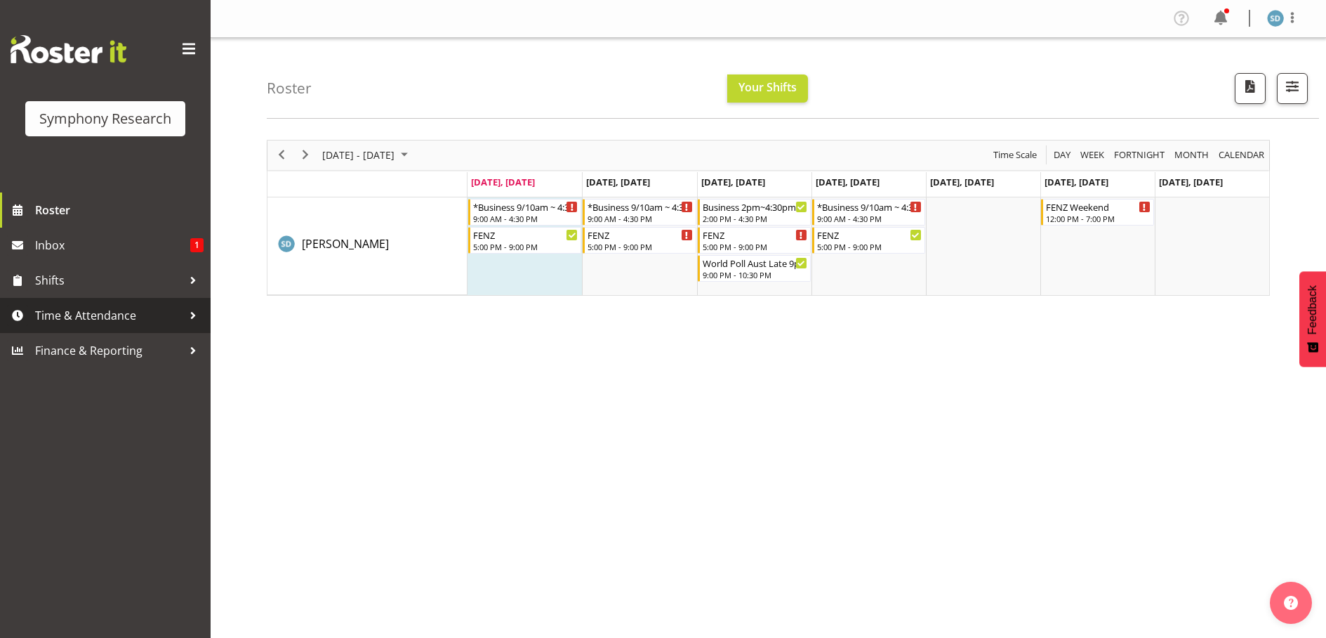
click at [112, 317] on span "Time & Attendance" at bounding box center [108, 315] width 147 height 21
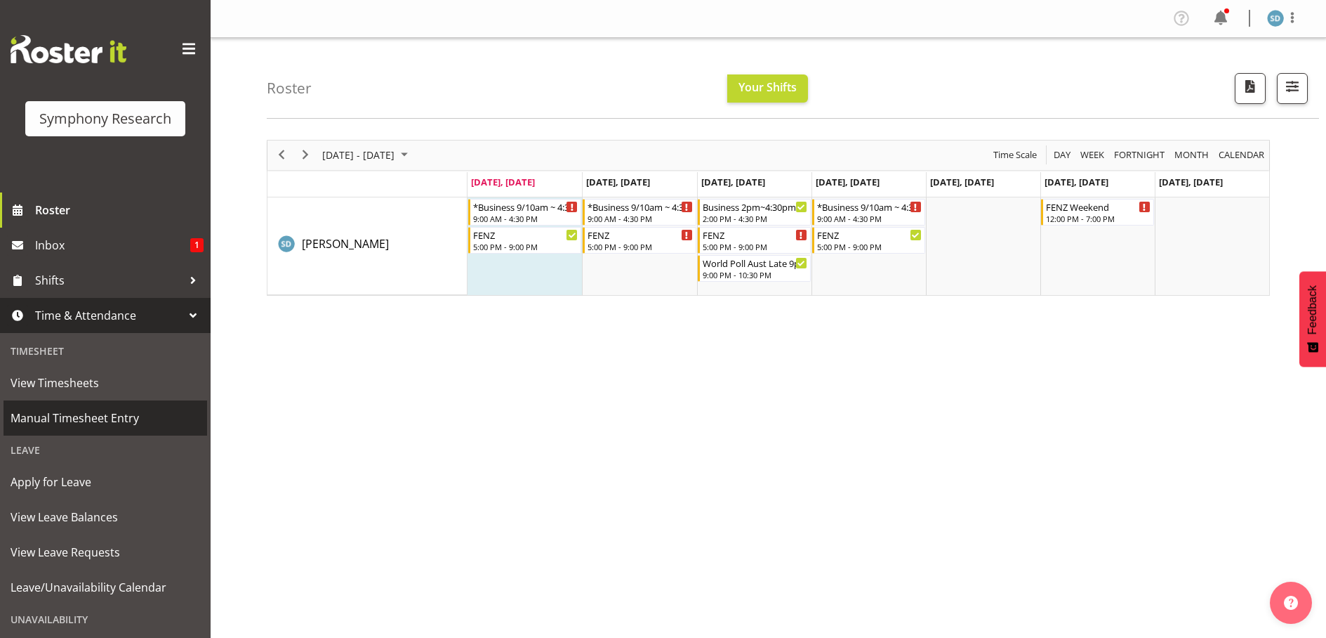
click at [95, 406] on link "Manual Timesheet Entry" at bounding box center [106, 417] width 204 height 35
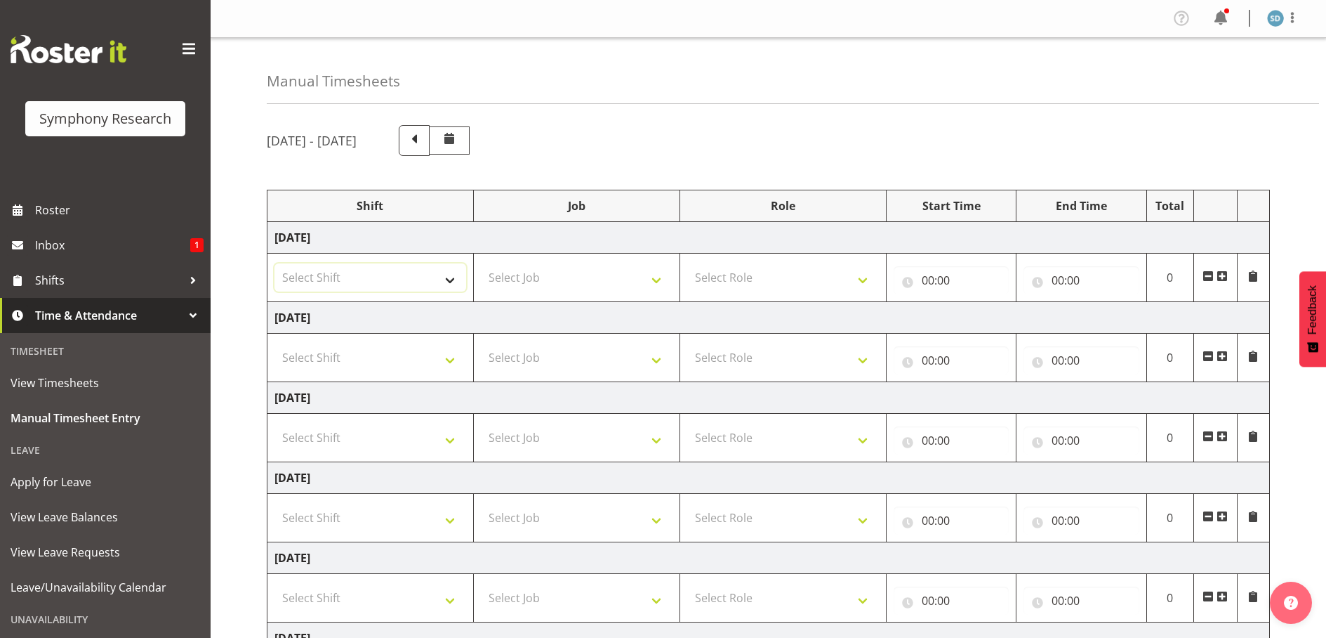
click at [448, 279] on select "Select Shift !!Weekend Residential (Roster IT Shift Label) *Business 9/10am ~ 4…" at bounding box center [371, 277] width 192 height 28
select select "26078"
click at [275, 263] on select "Select Shift !!Weekend Residential (Roster IT Shift Label) *Business 9/10am ~ 4…" at bounding box center [371, 277] width 192 height 28
click at [667, 277] on select "Select Job 550060 IF Admin 553492 World Poll Australia Wave 2 2025 553500 BFM J…" at bounding box center [577, 277] width 192 height 28
select select "10420"
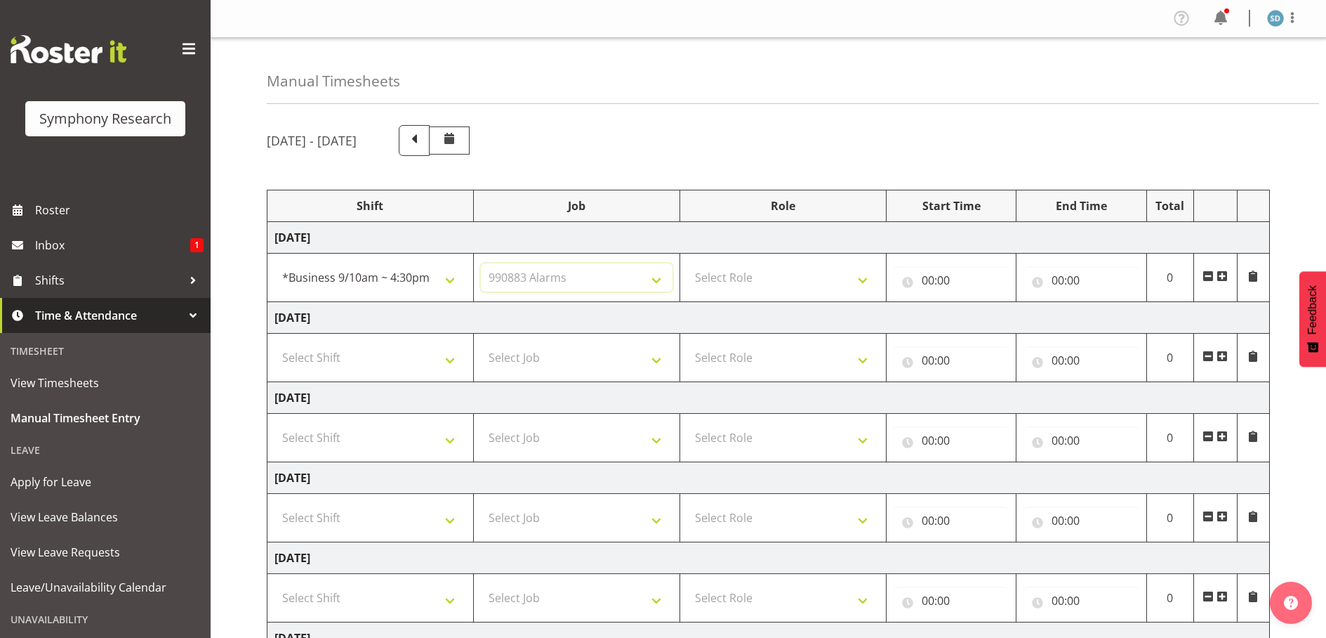
click at [481, 263] on select "Select Job 550060 IF Admin 553492 World Poll Australia Wave 2 2025 553500 BFM J…" at bounding box center [577, 277] width 192 height 28
click at [862, 278] on select "Select Role Briefing Interviewing" at bounding box center [783, 277] width 192 height 28
select select "47"
click at [687, 263] on select "Select Role Briefing Interviewing" at bounding box center [783, 277] width 192 height 28
click at [947, 279] on input "00:00" at bounding box center [952, 280] width 116 height 28
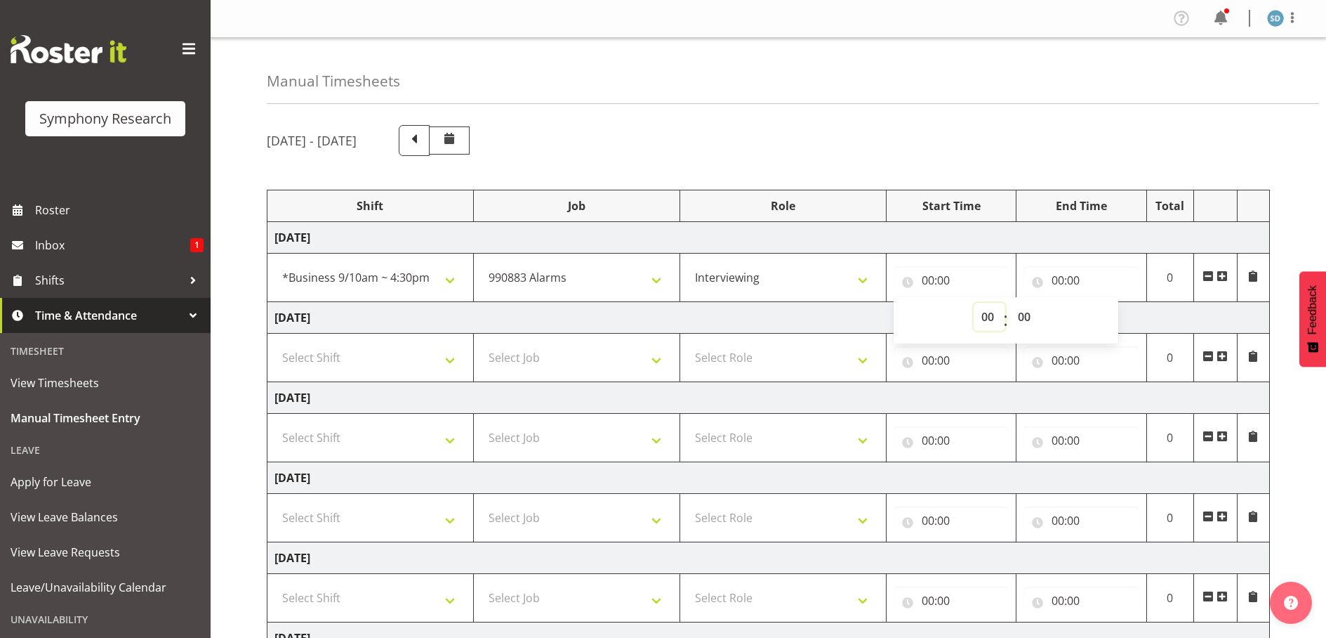
click at [992, 313] on select "00 01 02 03 04 05 06 07 08 09 10 11 12 13 14 15 16 17 18 19 20 21 22 23" at bounding box center [990, 317] width 32 height 28
select select "10"
click at [974, 303] on select "00 01 02 03 04 05 06 07 08 09 10 11 12 13 14 15 16 17 18 19 20 21 22 23" at bounding box center [990, 317] width 32 height 28
type input "10:00"
click at [1052, 282] on input "00:00" at bounding box center [1082, 280] width 116 height 28
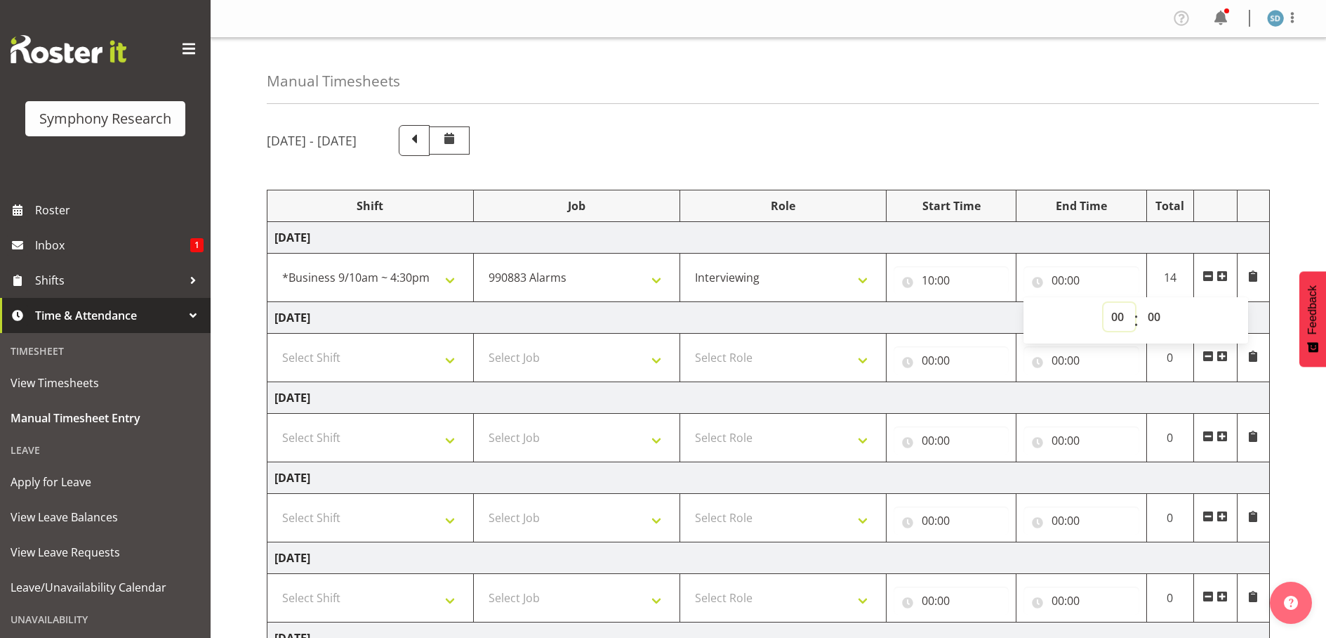
click at [1117, 317] on select "00 01 02 03 04 05 06 07 08 09 10 11 12 13 14 15 16 17 18 19 20 21 22 23" at bounding box center [1120, 317] width 32 height 28
select select "16"
click at [1104, 303] on select "00 01 02 03 04 05 06 07 08 09 10 11 12 13 14 15 16 17 18 19 20 21 22 23" at bounding box center [1120, 317] width 32 height 28
type input "16:00"
drag, startPoint x: 1154, startPoint y: 310, endPoint x: 1128, endPoint y: 252, distance: 63.8
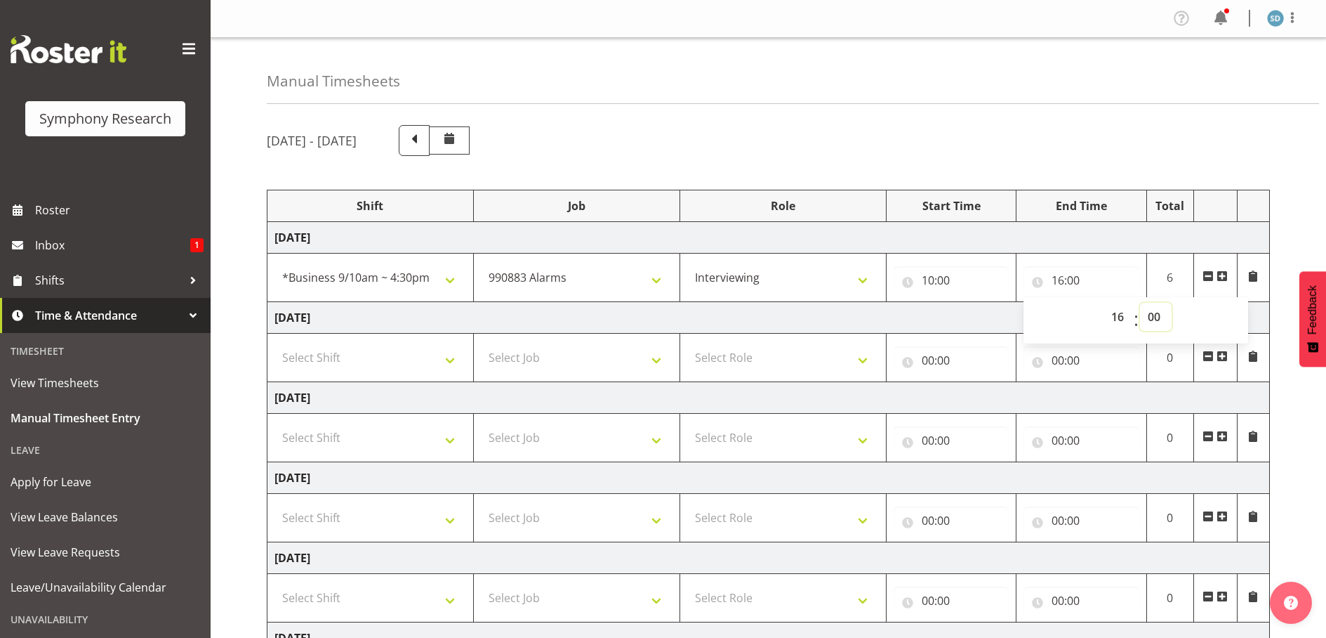
click at [1154, 310] on select "00 01 02 03 04 05 06 07 08 09 10 11 12 13 14 15 16 17 18 19 20 21 22 23 24 25 2…" at bounding box center [1156, 317] width 32 height 28
select select "20"
click at [1140, 303] on select "00 01 02 03 04 05 06 07 08 09 10 11 12 13 14 15 16 17 18 19 20 21 22 23 24 25 2…" at bounding box center [1156, 317] width 32 height 28
type input "16:20"
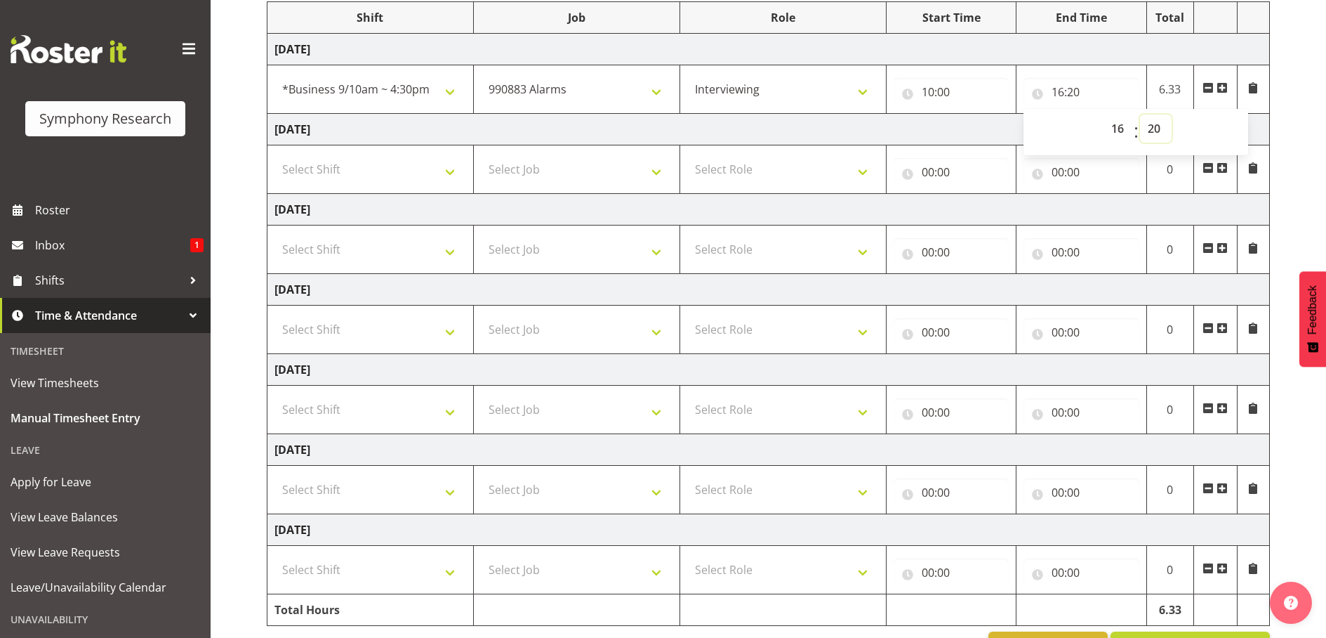
scroll to position [211, 0]
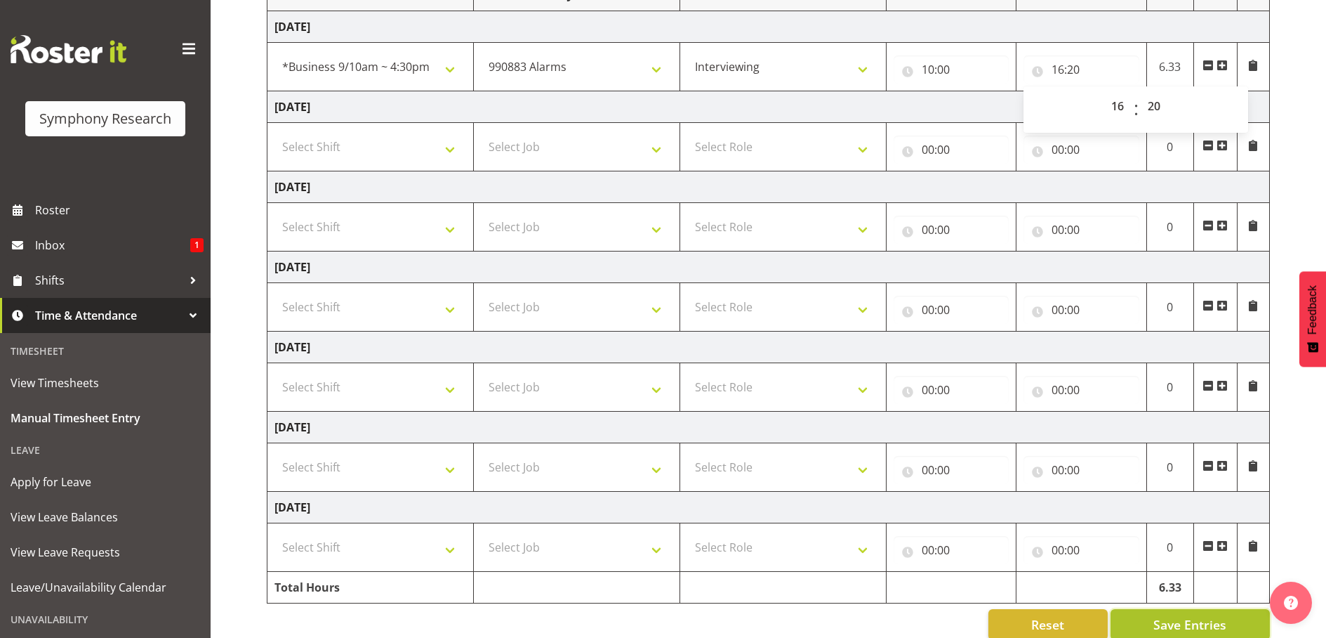
click at [1219, 618] on span "Save Entries" at bounding box center [1190, 624] width 73 height 18
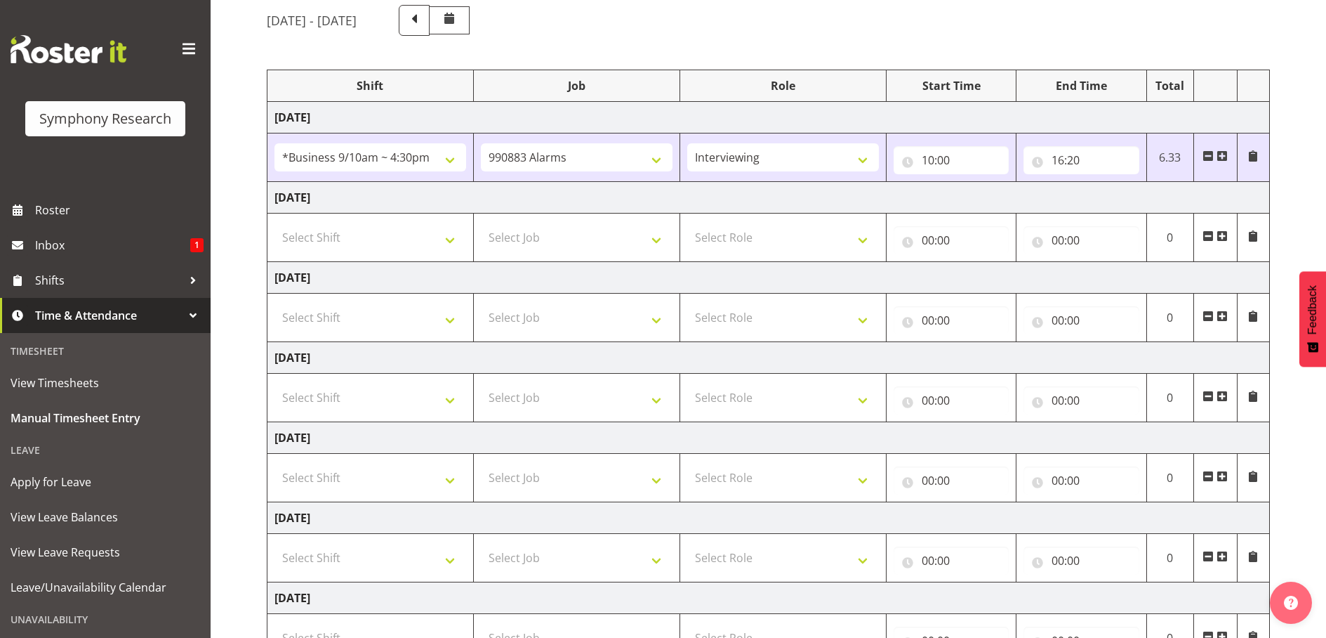
scroll to position [234, 0]
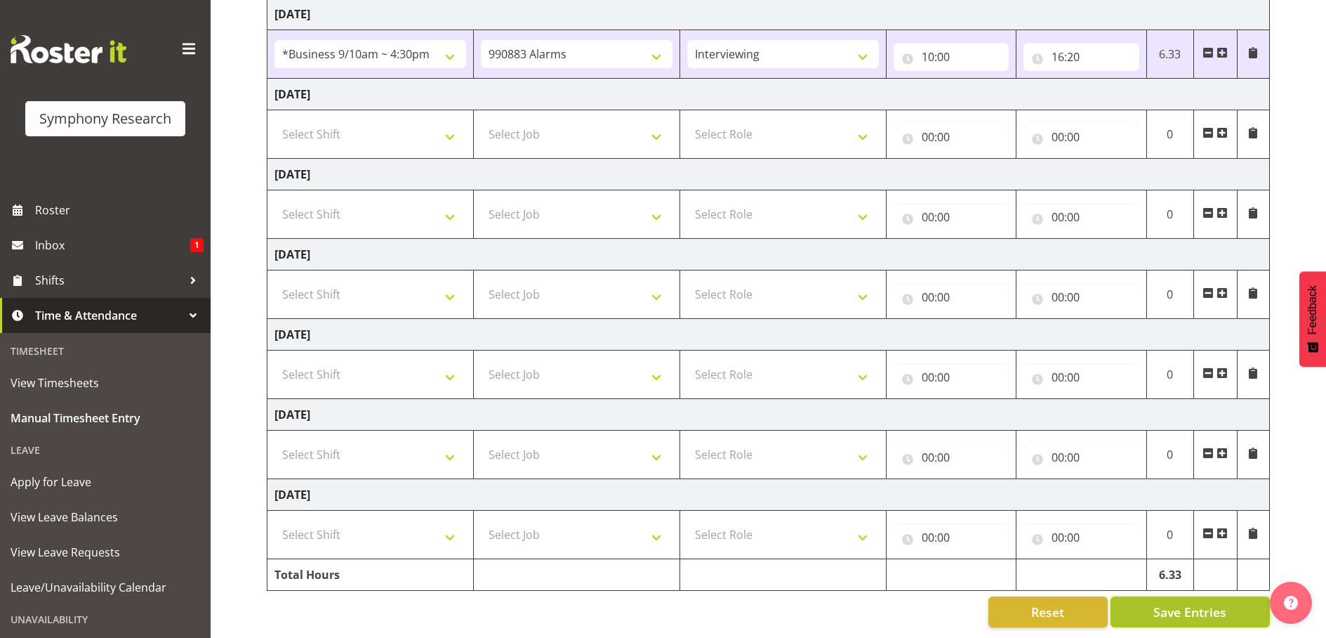
click at [1185, 611] on button "Save Entries" at bounding box center [1190, 611] width 159 height 31
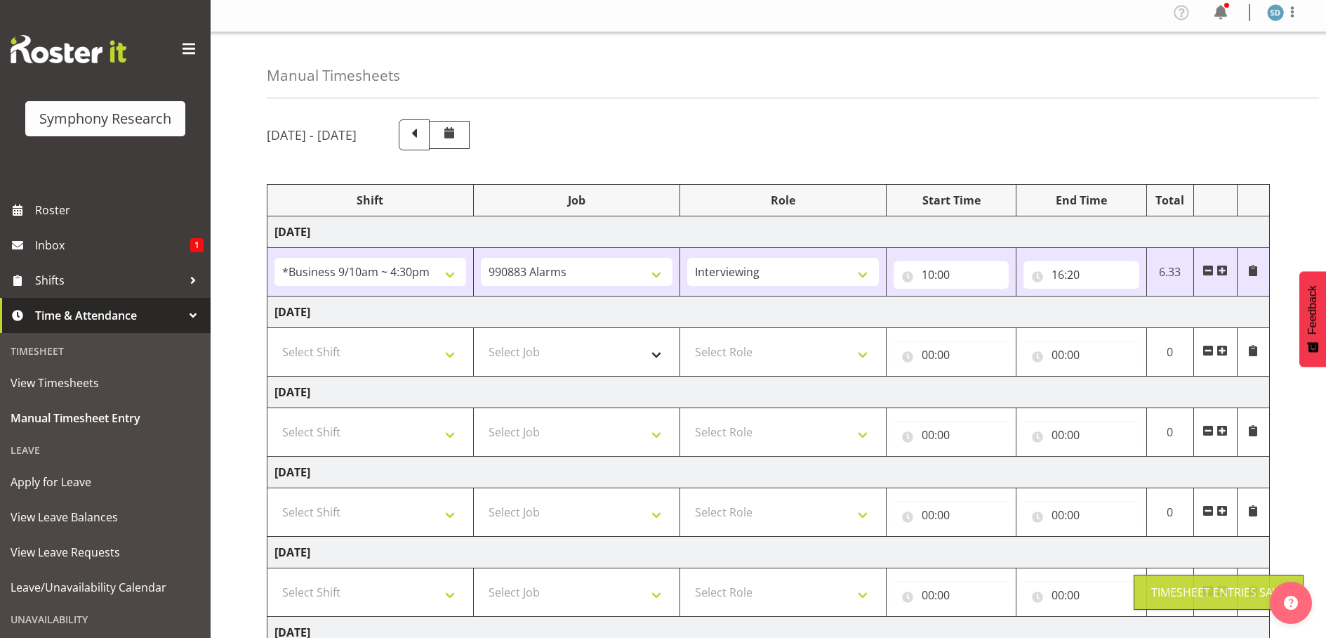
scroll to position [0, 0]
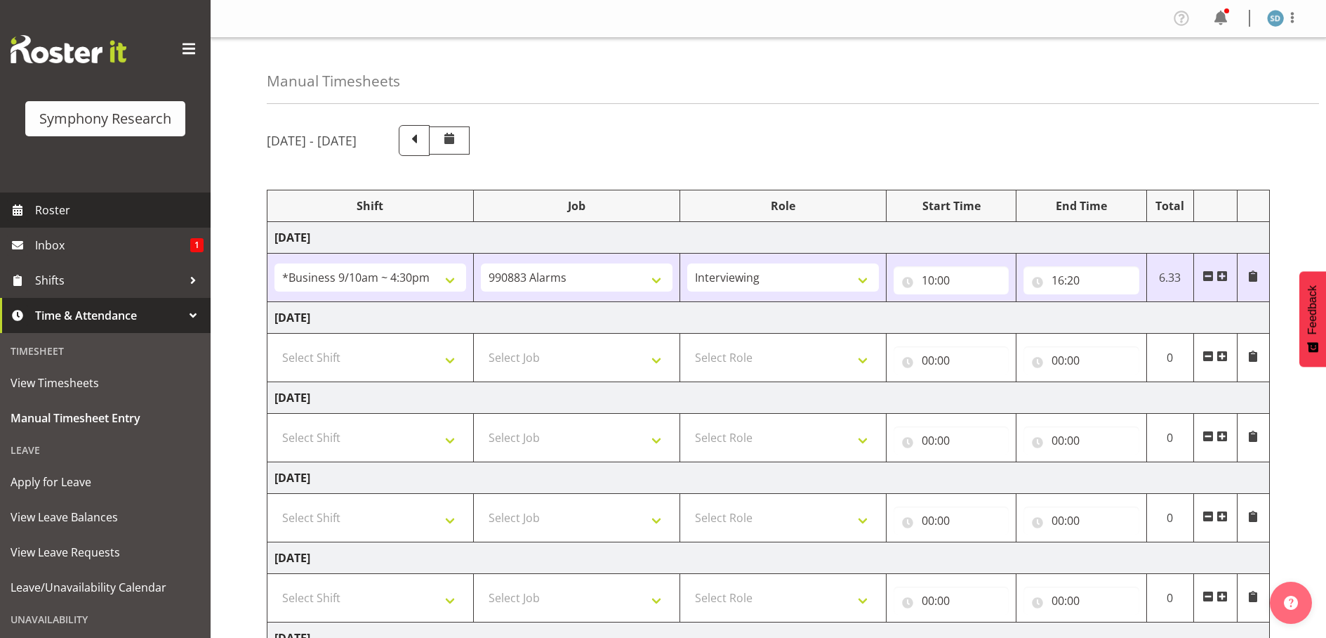
click at [44, 209] on span "Roster" at bounding box center [119, 209] width 169 height 21
